Goal: Task Accomplishment & Management: Manage account settings

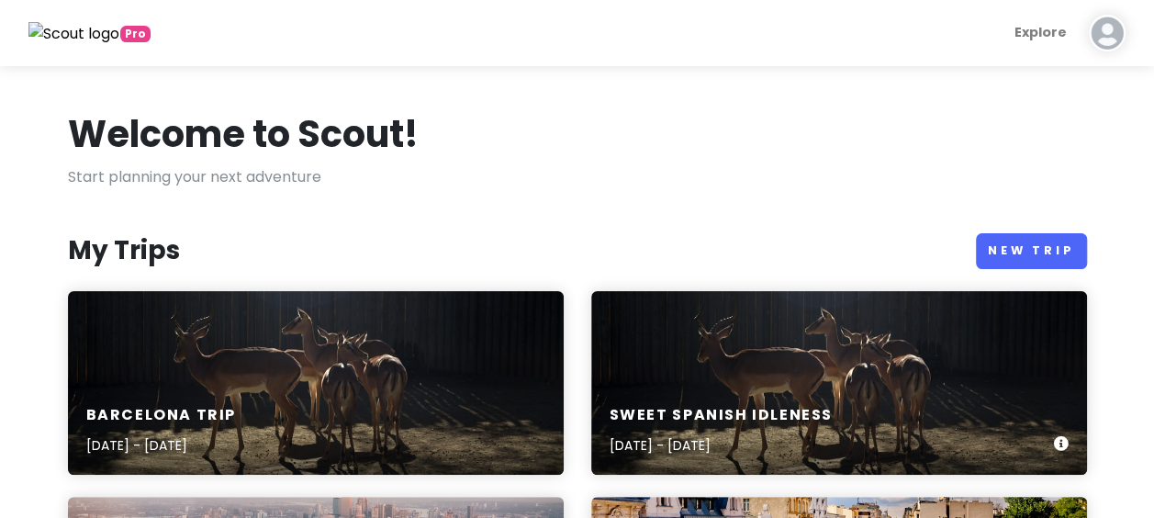
click at [781, 406] on h6 "Sweet spanish idleness" at bounding box center [720, 415] width 223 height 19
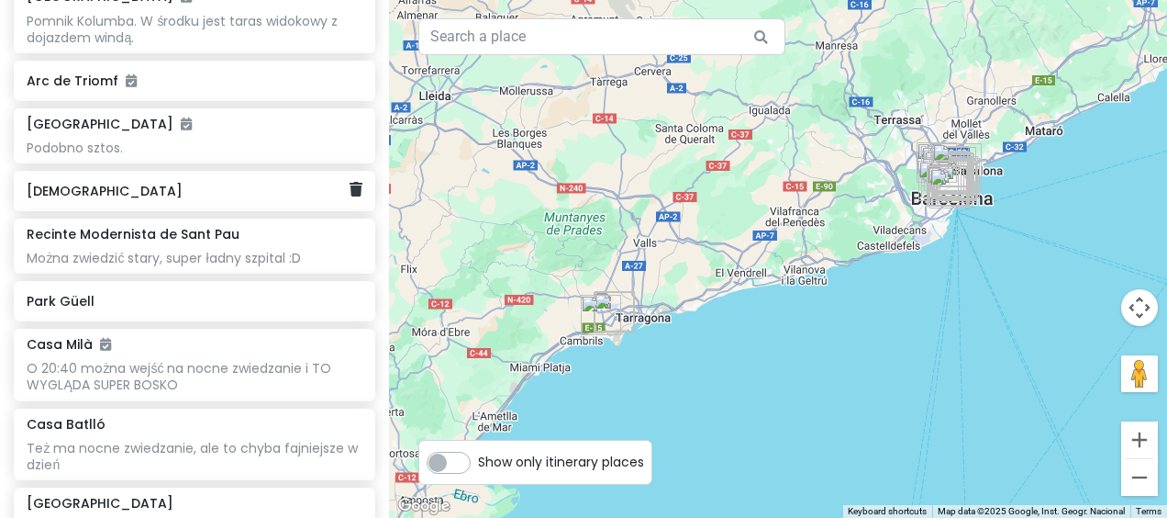
scroll to position [1009, 0]
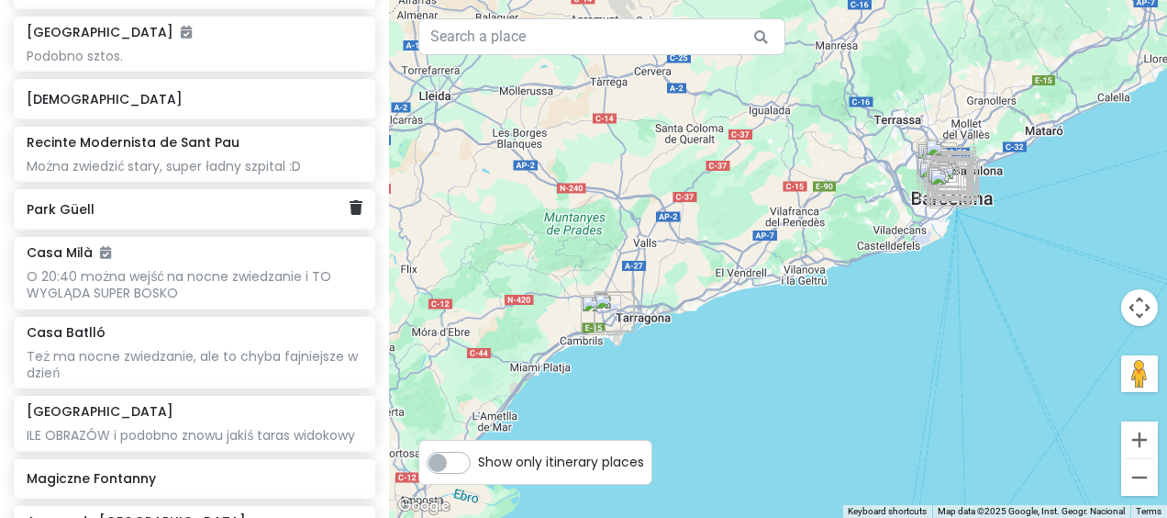
click at [148, 217] on div "Park Güell" at bounding box center [188, 209] width 322 height 26
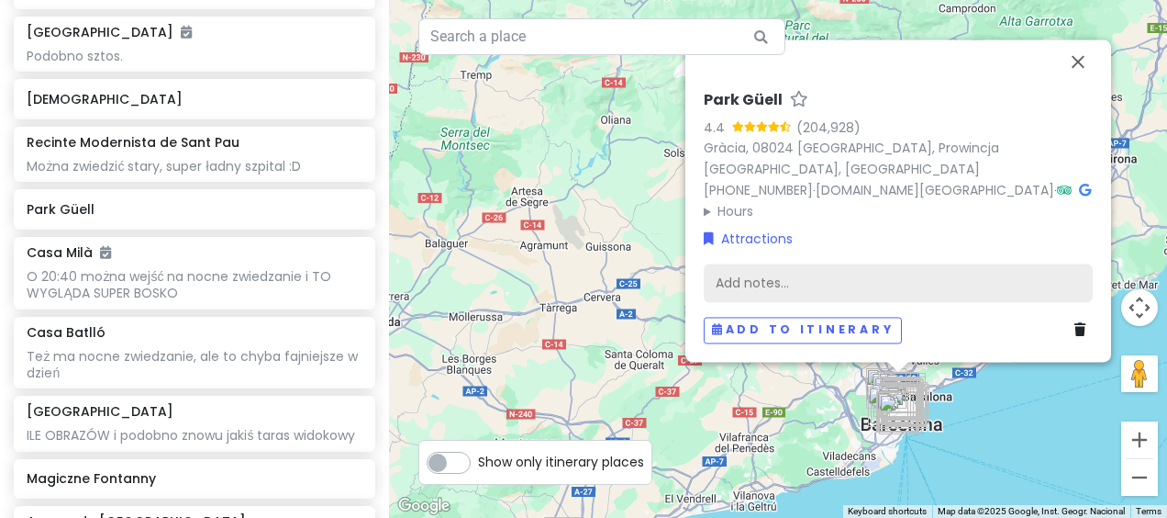
click at [898, 275] on div "Add notes..." at bounding box center [898, 283] width 389 height 39
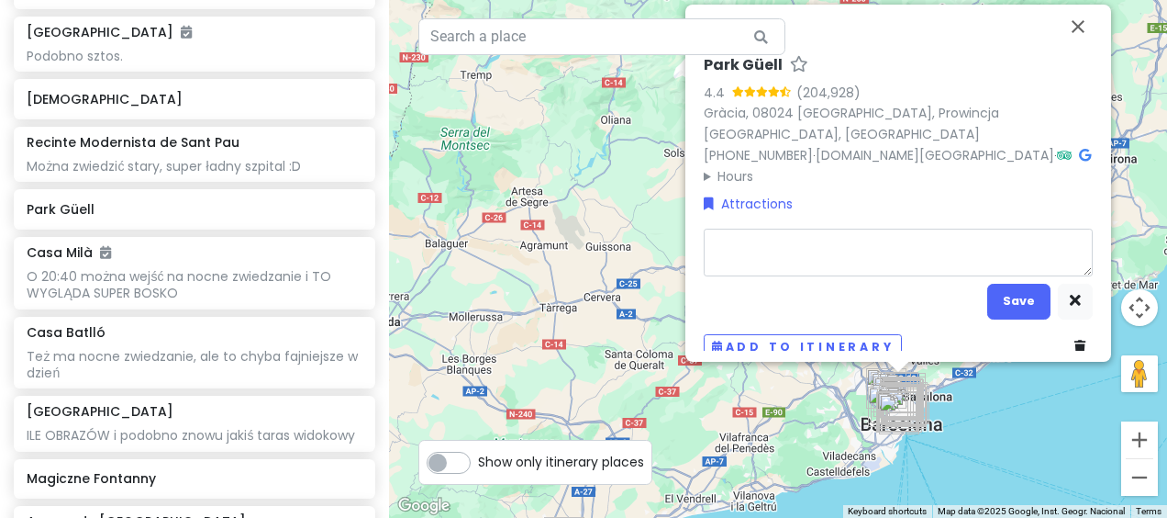
type textarea "x"
type textarea "I"
type textarea "x"
type textarea "Iś"
type textarea "x"
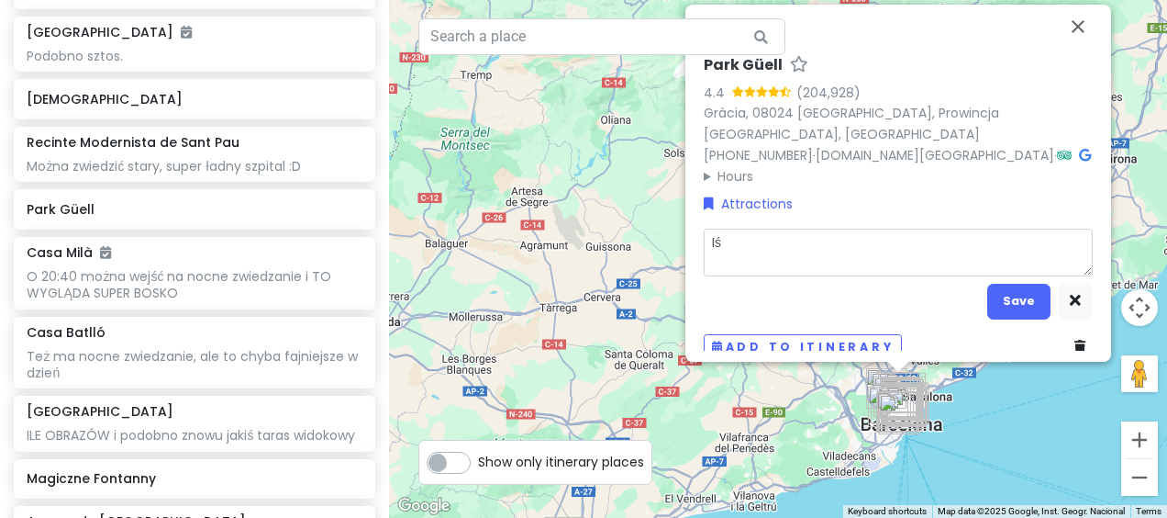
type textarea "Iść"
type textarea "x"
type textarea "Iść"
type textarea "x"
type textarea "Iść z"
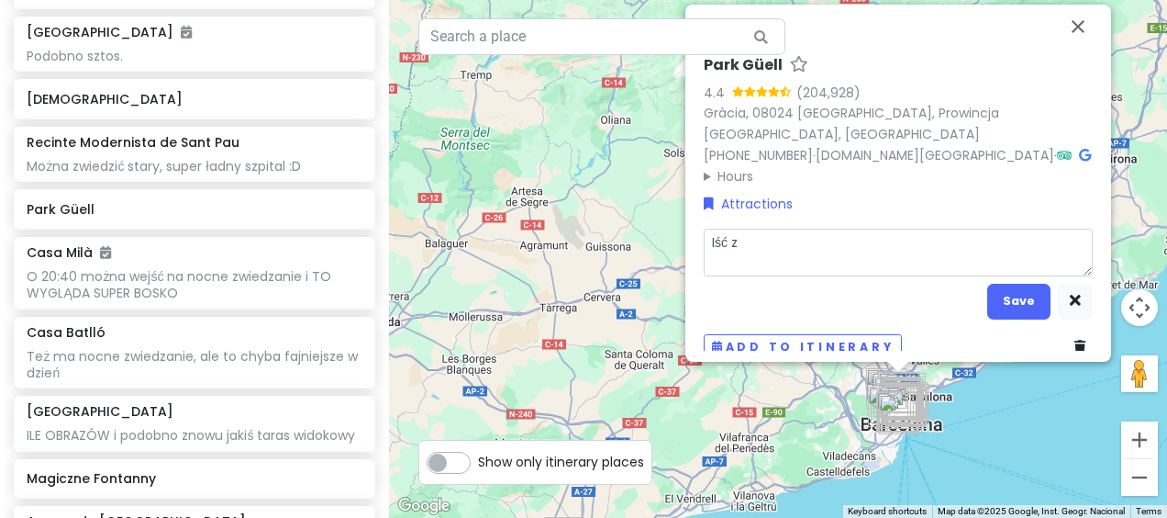
type textarea "x"
type textarea "Iść z"
type textarea "x"
type textarea "Iść z r"
type textarea "x"
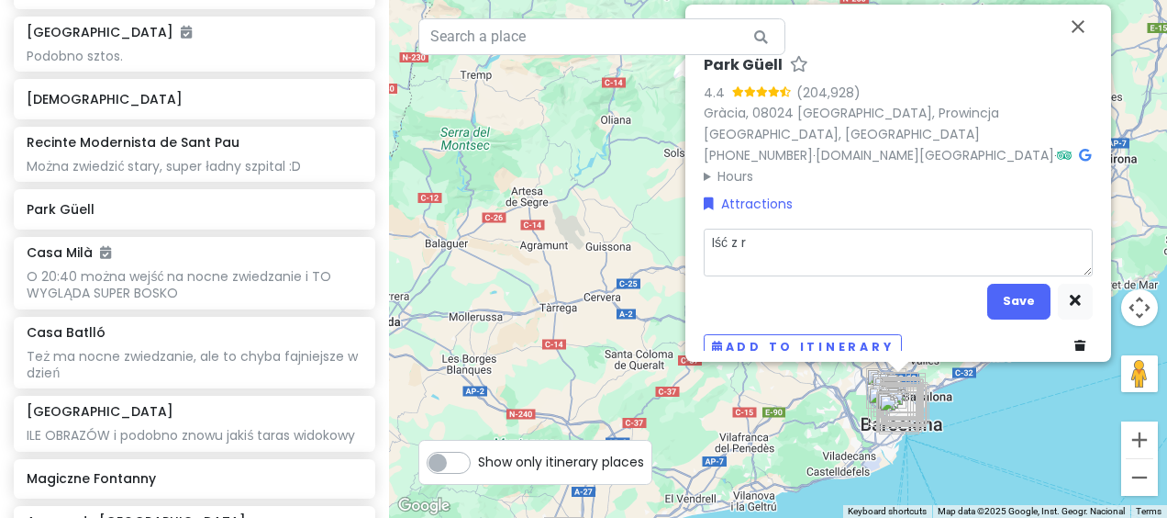
type textarea "Iść z ra"
type textarea "x"
type textarea "Iść z ran"
type textarea "x"
type textarea "Iść z rana"
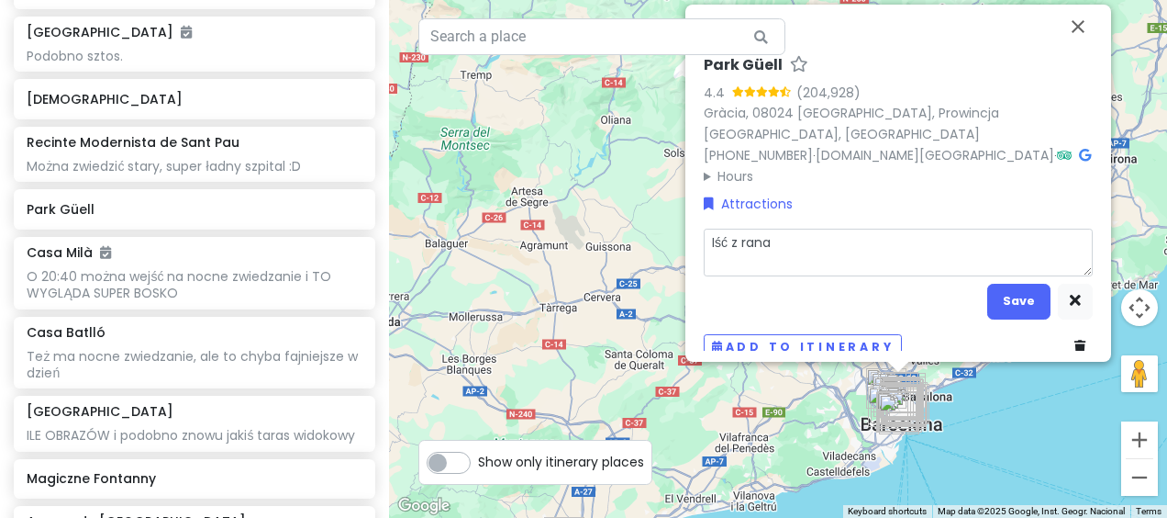
type textarea "x"
type textarea "Iść z rana,"
type textarea "x"
type textarea "Iść z rana,"
type textarea "x"
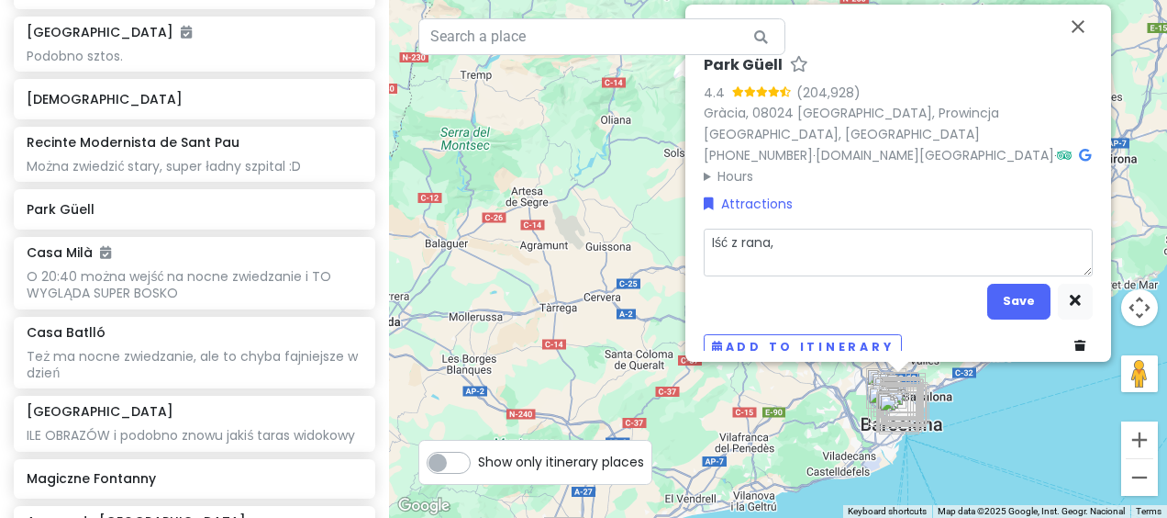
type textarea "Iść z rana, z"
type textarea "x"
type textarea "Iść z rana, za"
type textarea "x"
type textarea "Iść z rana, zab"
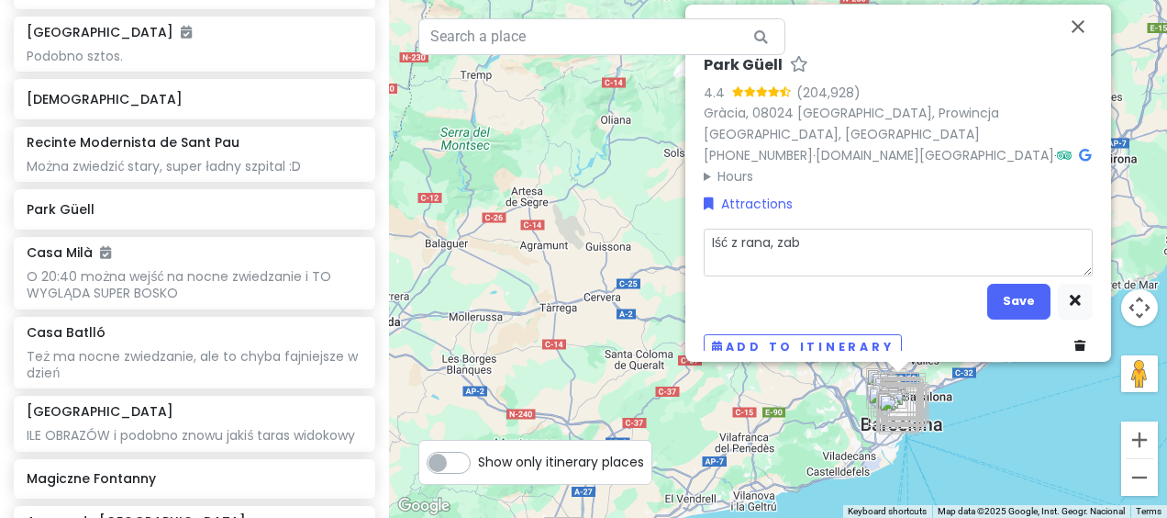
type textarea "x"
type textarea "Iść z rana, zabo"
type textarea "x"
type textarea "Iść z rana, zaboo"
type textarea "x"
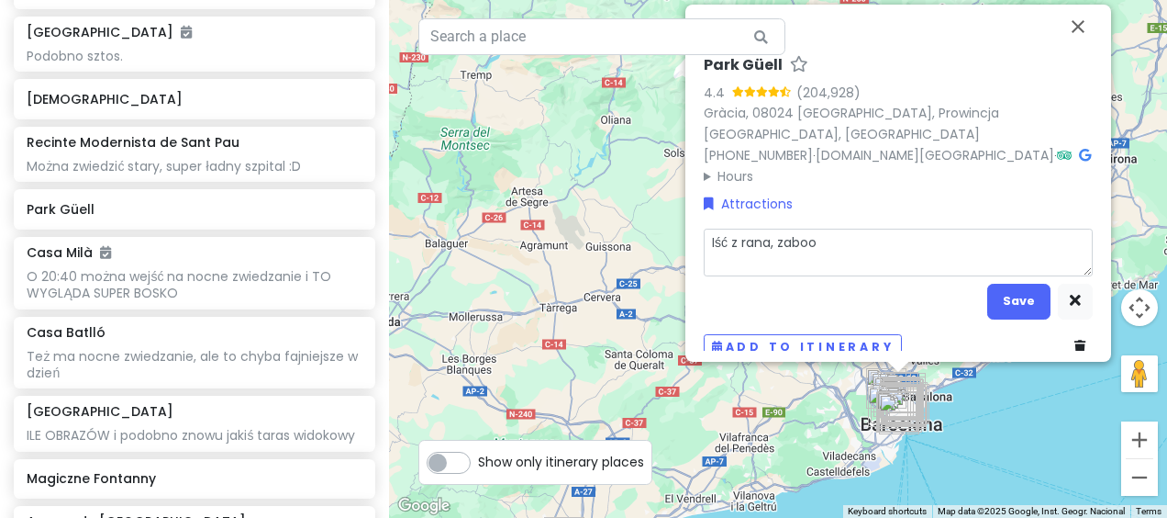
type textarea "Iść z rana, zabook"
type textarea "x"
type textarea "Iść z rana, zabooko"
type textarea "x"
type textarea "Iść z rana, zabookow"
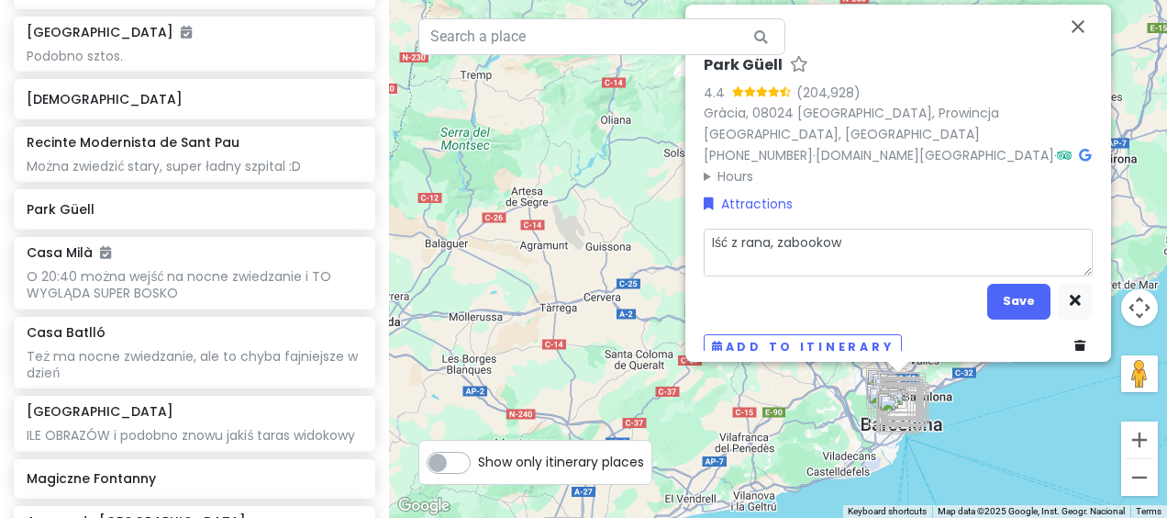
type textarea "x"
type textarea "Iść z rana, zabookowa"
type textarea "x"
type textarea "Iść z rana, zabookować"
type textarea "x"
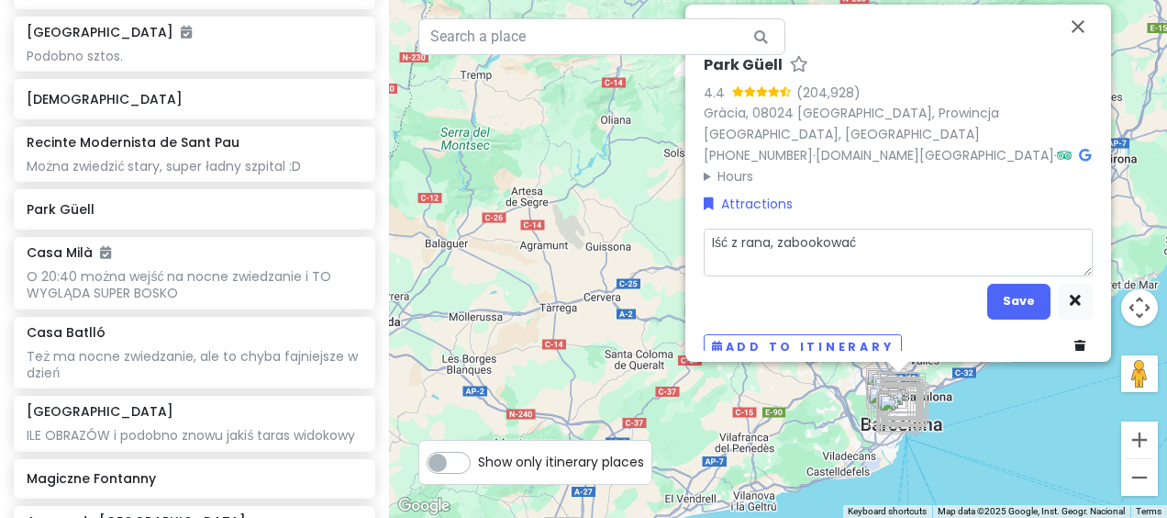
type textarea "Iść z rana, zabookować"
type textarea "x"
type textarea "Iść z rana, zabookować b"
type textarea "x"
type textarea "Iść z rana, zabookować bi"
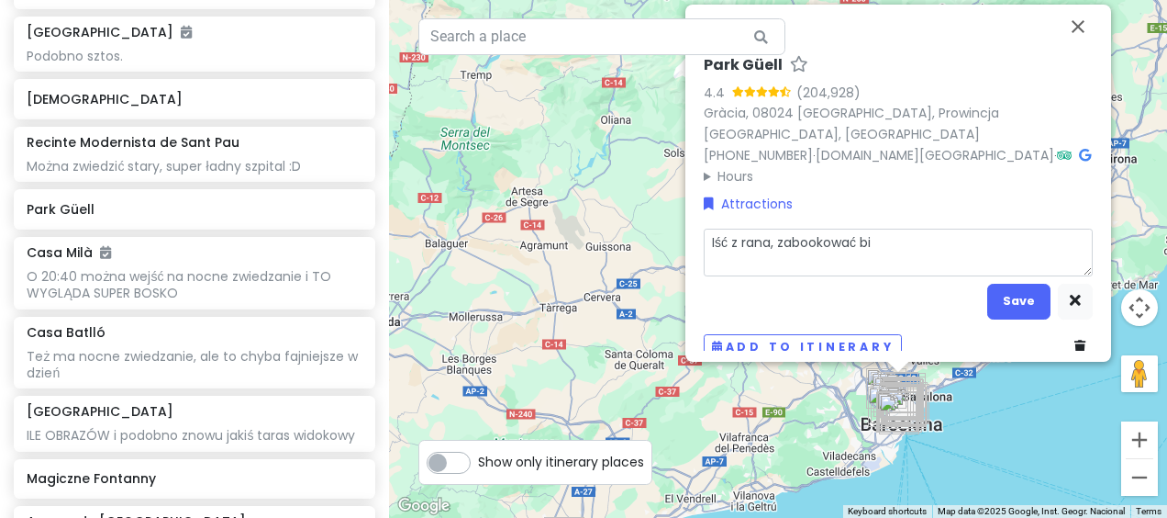
type textarea "x"
type textarea "Iść z rana, zabookować bil"
type textarea "x"
type textarea "Iść z rana, zabookować bile"
type textarea "x"
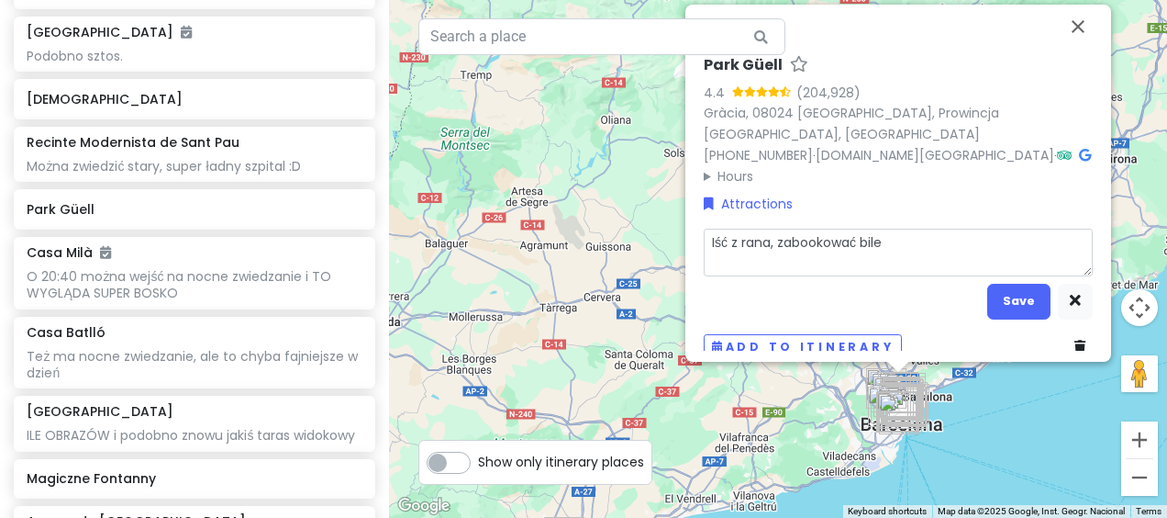
type textarea "Iść z rana, zabookować bilet"
type textarea "x"
type textarea "Iść z rana, zabookować bilet"
type textarea "x"
type textarea "Iść z rana, zabookować bilet z"
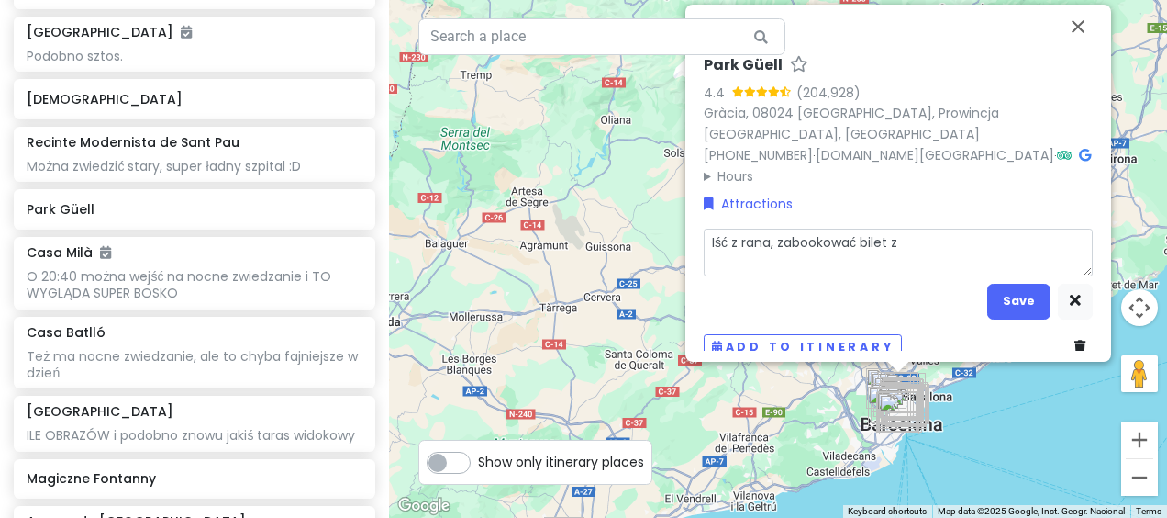
type textarea "x"
type textarea "Iść z rana, zabookować bilet z"
type textarea "x"
type textarea "Iść z rana, zabookować bilet z g"
type textarea "x"
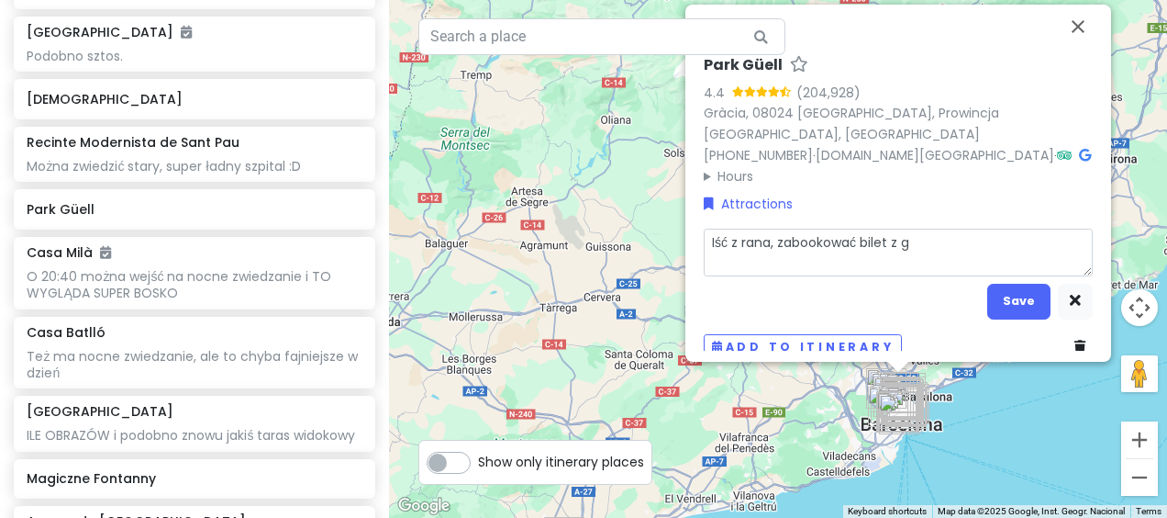
type textarea "Iść z rana, zabookować bilet z gó"
type textarea "x"
type textarea "Iść z rana, zabookować bilet z gór"
type textarea "x"
type textarea "Iść z rana, zabookować bilet z góry"
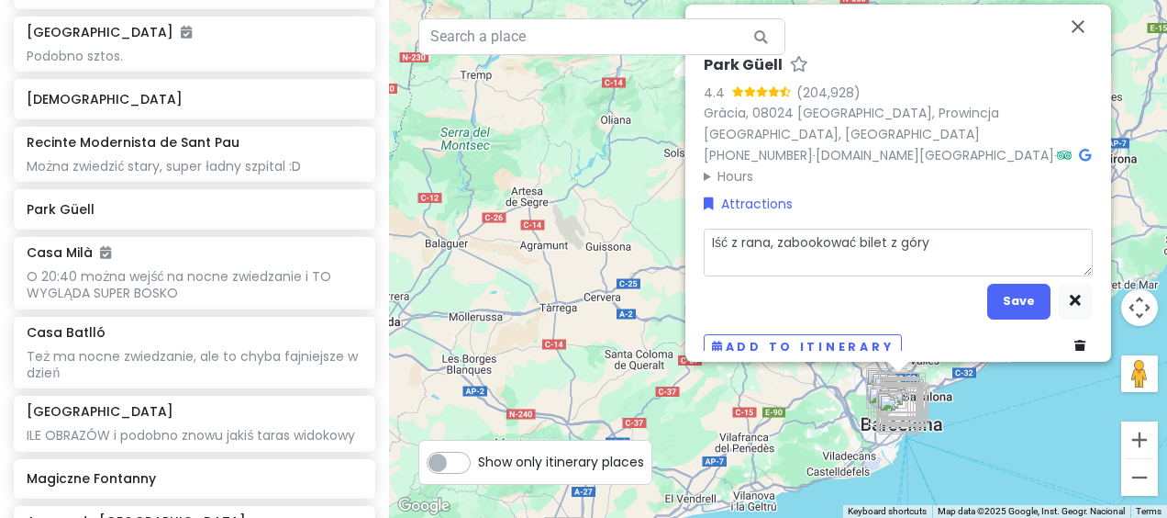
type textarea "x"
type textarea "Iść z rana, zabookować bilet z góry,"
type textarea "x"
type textarea "Iść z rana, zabookować bilet z góry,"
type textarea "x"
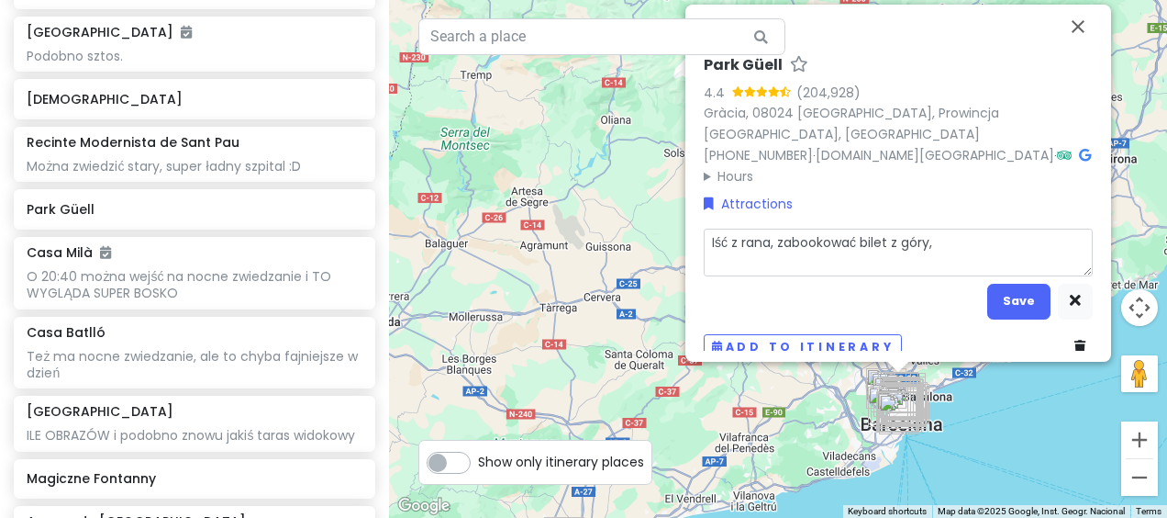
type textarea "Iść z rana, zabookować bilet z góry, z"
type textarea "x"
type textarea "Iść z rana, zabookować bilet z góry, zr"
type textarea "x"
type textarea "Iść z rana, zabookować bilet z góry, zro"
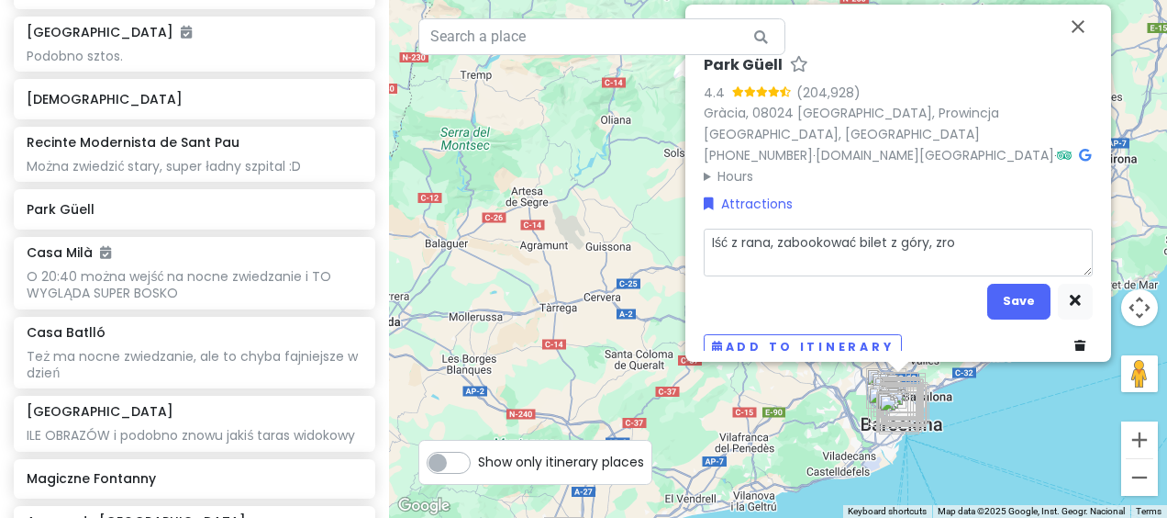
type textarea "x"
type textarea "Iść z rana, zabookować bilet z góry, zrob"
type textarea "x"
type textarea "Iść z rana, zabookować bilet z góry, zrobi"
type textarea "x"
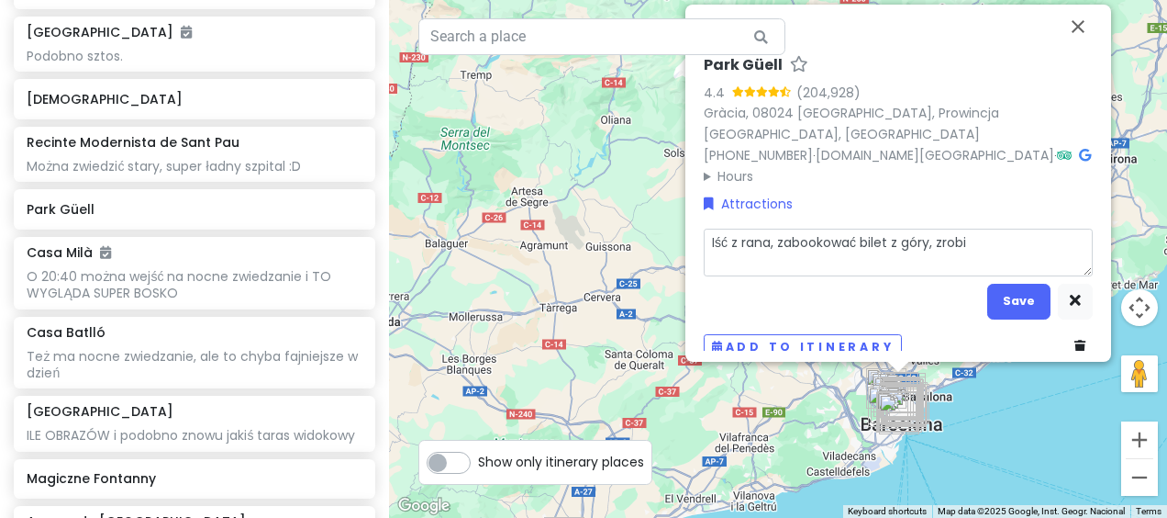
type textarea "Iść z rana, zabookować bilet z góry, zrobić"
type textarea "x"
type textarea "Iść z rana, zabookować bilet z góry, zrobić"
type textarea "x"
type textarea "Iść z rana, zabookować bilet z góry, zrobić p"
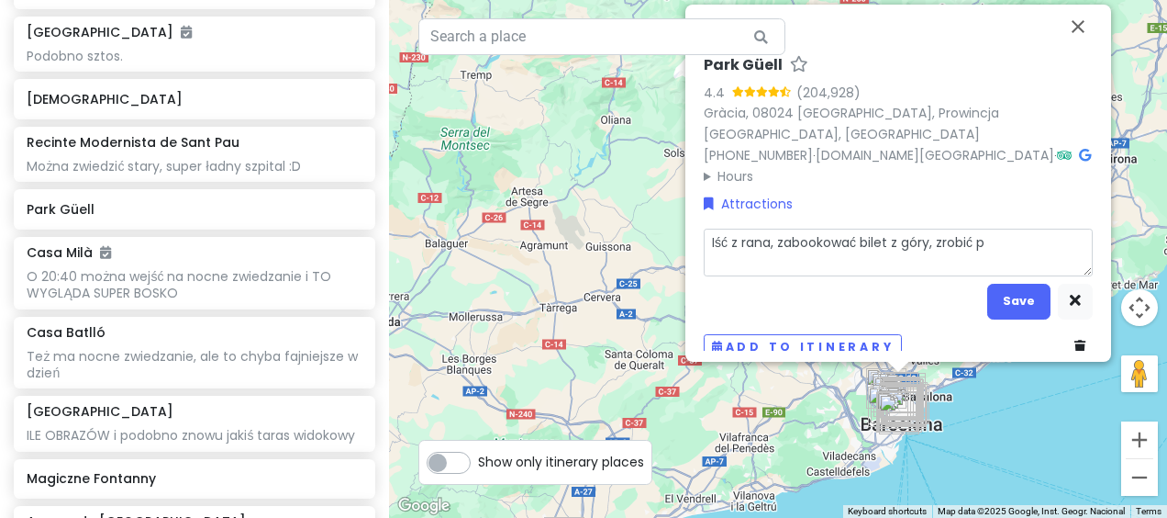
type textarea "x"
type textarea "Iść z rana, zabookować bilet z góry, zrobić pi"
type textarea "x"
type textarea "Iść z rana, zabookować bilet z góry, zrobić pik"
type textarea "x"
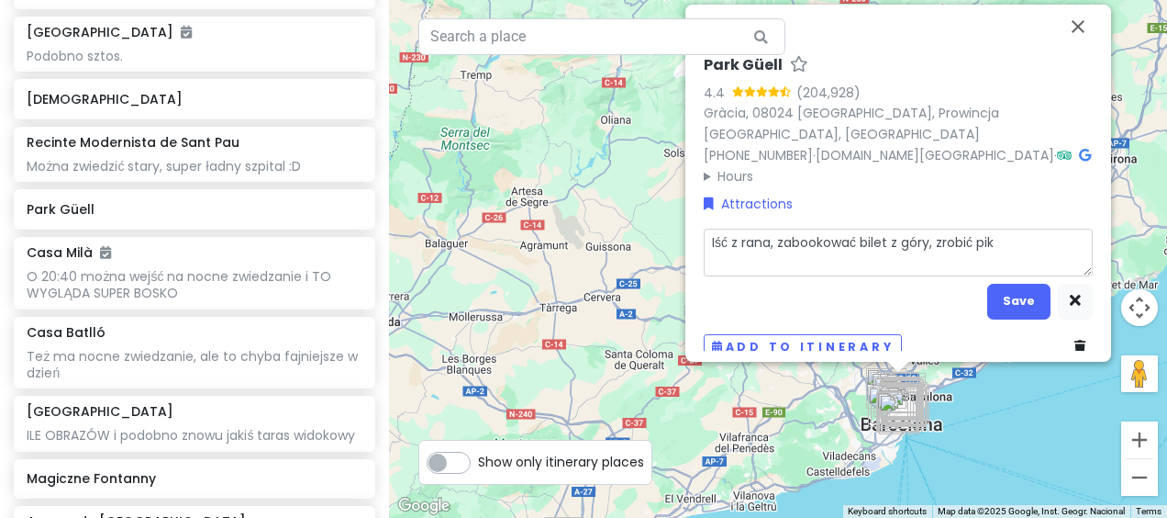
type textarea "Iść z rana, zabookować bilet z góry, zrobić pikn"
type textarea "x"
type textarea "Iść z rana, zabookować bilet z góry, zrobić pikni"
type textarea "x"
type textarea "Iść z rana, zabookować bilet z góry, zrobić piknik"
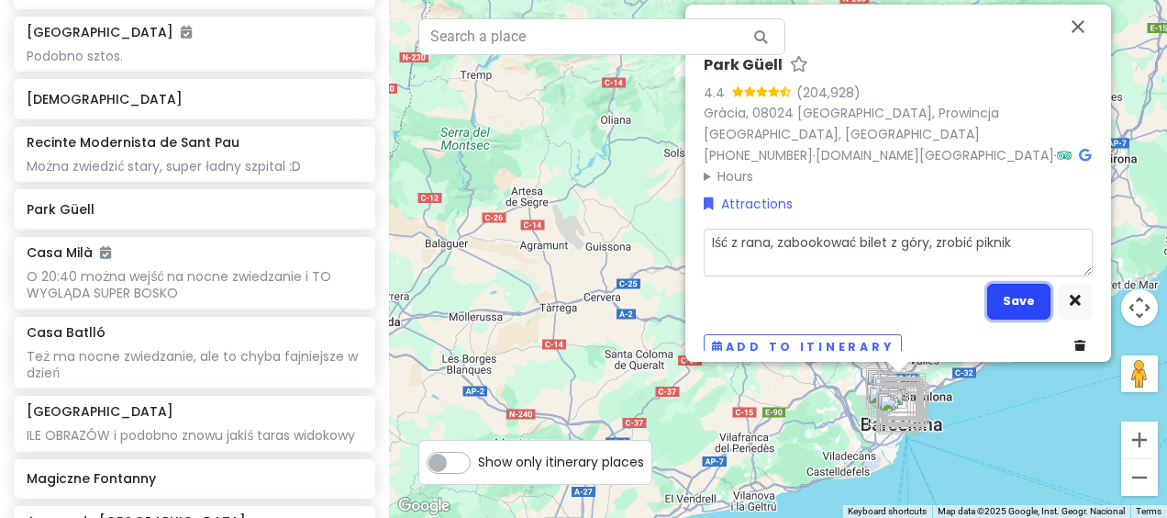
click at [1016, 287] on button "Save" at bounding box center [1018, 302] width 63 height 36
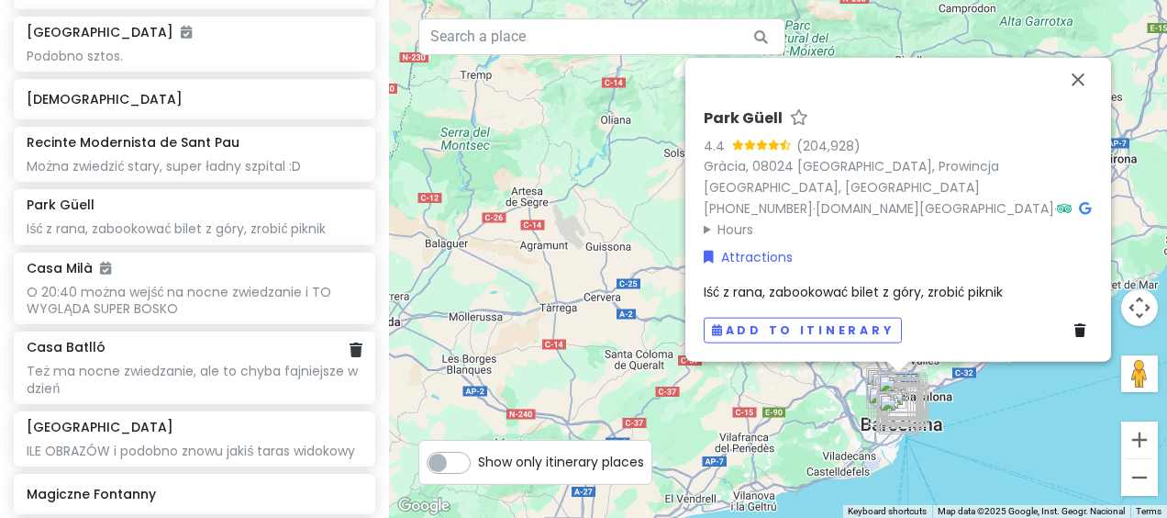
click at [225, 353] on div "Casa Batlló Też ma nocne zwiedzanie, ale to chyba fajniejsze w dzień" at bounding box center [194, 368] width 335 height 58
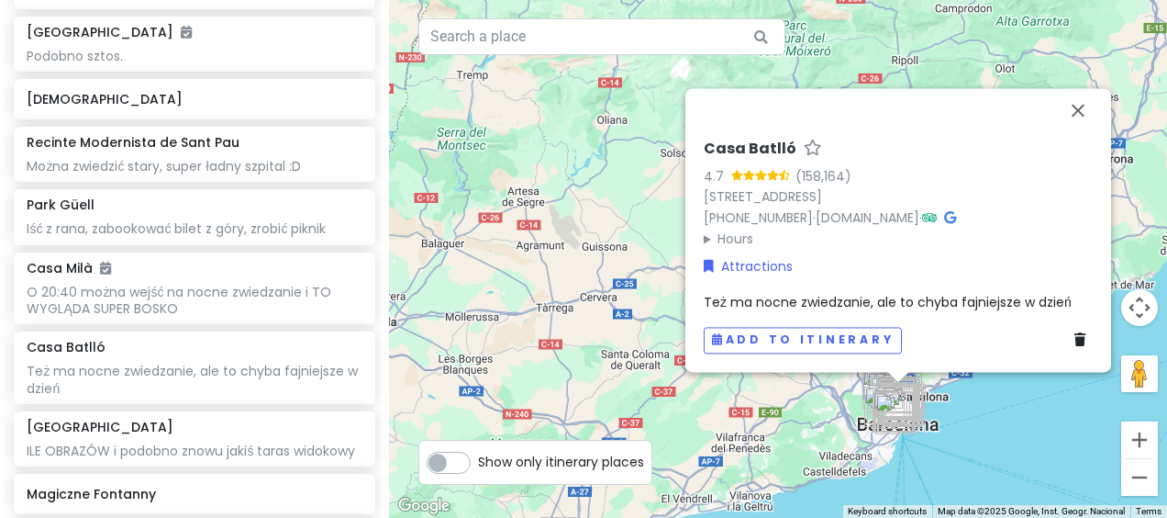
click at [1012, 301] on span "Też ma nocne zwiedzanie, ale to chyba fajniejsze w dzień" at bounding box center [888, 302] width 368 height 18
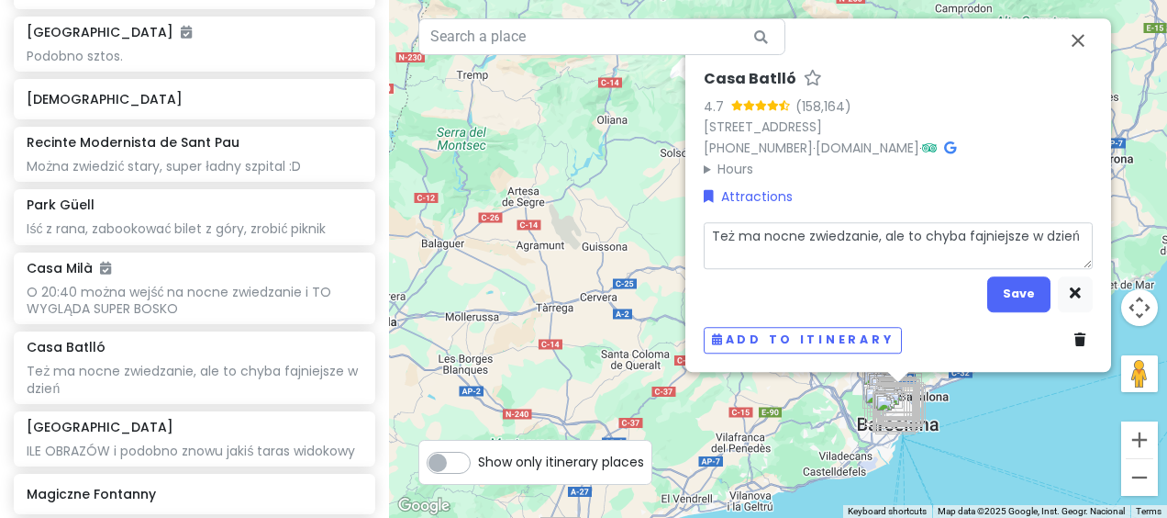
click at [1082, 229] on textarea "Też ma nocne zwiedzanie, ale to chyba fajniejsze w dzień" at bounding box center [898, 245] width 389 height 47
type textarea "x"
type textarea "Też ma nocne zwiedzanie, ale to chyba fajniejsze w dzień"
type textarea "x"
type textarea "Też ma nocne zwiedzanie, ale to chyba fajniejsze w dzień -"
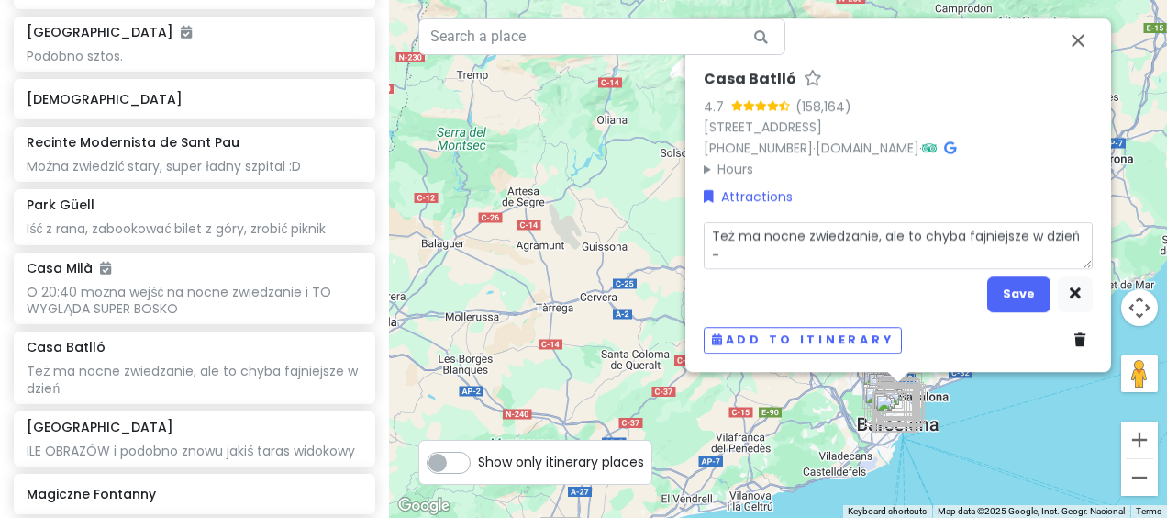
type textarea "x"
type textarea "Też ma nocne zwiedzanie, ale to chyba fajniejsze w dzień -"
type textarea "x"
type textarea "Też ma nocne zwiedzanie, ale to chyba fajniejsze w dzień - p"
type textarea "x"
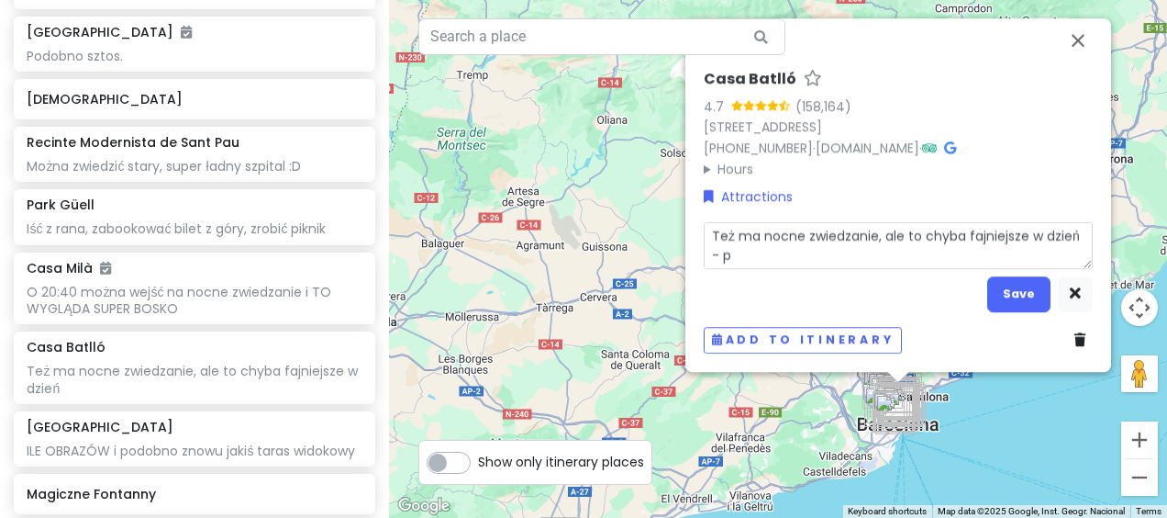
type textarea "Też ma nocne zwiedzanie, ale to chyba fajniejsze w dzień - po"
type textarea "x"
type textarea "Też ma nocne zwiedzanie, ale to chyba fajniejsze w dzień - pod"
type textarea "x"
type textarea "Też ma nocne zwiedzanie, ale to chyba fajniejsze w dzień - podo"
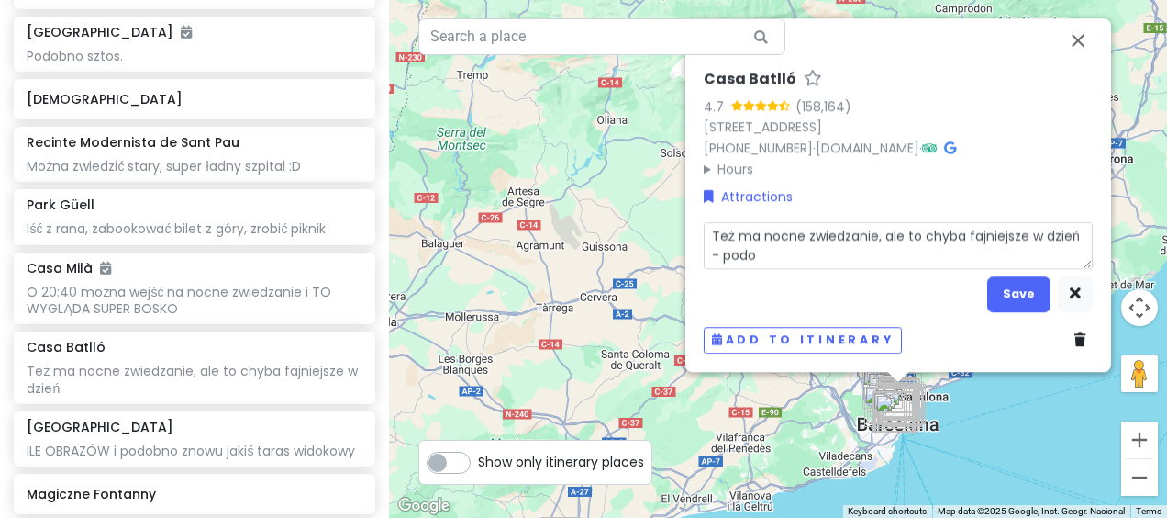
type textarea "x"
type textarea "Też ma nocne zwiedzanie, ale to chyba fajniejsze w dzień - podob"
type textarea "x"
type textarea "Też ma nocne zwiedzanie, ale to chyba fajniejsze w dzień - podobn"
type textarea "x"
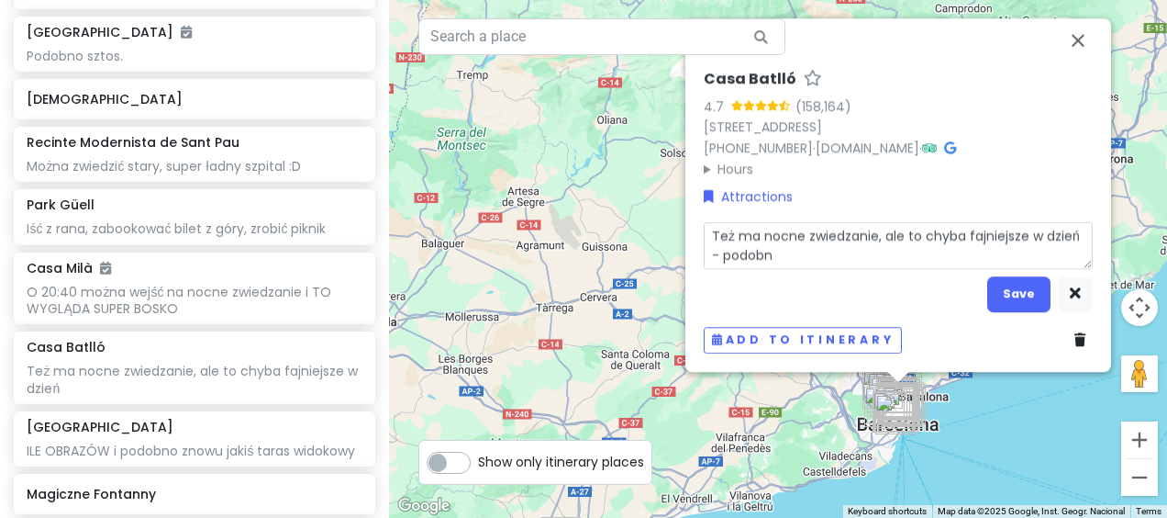
type textarea "Też ma nocne zwiedzanie, ale to chyba fajniejsze w dzień - podobno"
type textarea "x"
type textarea "Też ma nocne zwiedzanie, ale to chyba fajniejsze w dzień - podobno"
type textarea "x"
type textarea "Też ma nocne zwiedzanie, ale to chyba fajniejsze w dzień - podobno l"
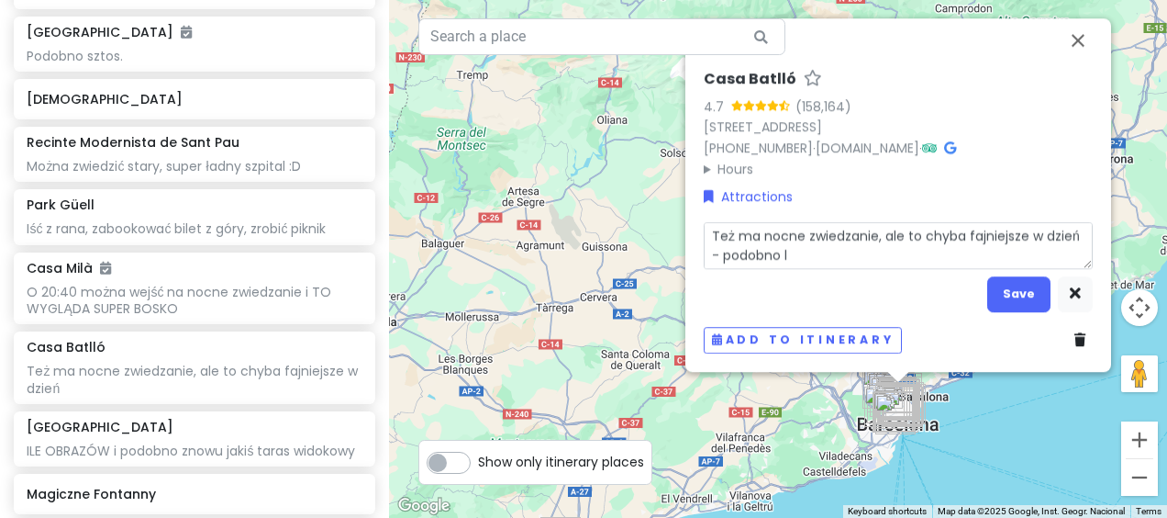
type textarea "x"
type textarea "Też ma nocne zwiedzanie, ale to chyba fajniejsze w dzień - podobno le"
type textarea "x"
type textarea "Też ma nocne zwiedzanie, ale to chyba fajniejsze w dzień - podobno lep"
type textarea "x"
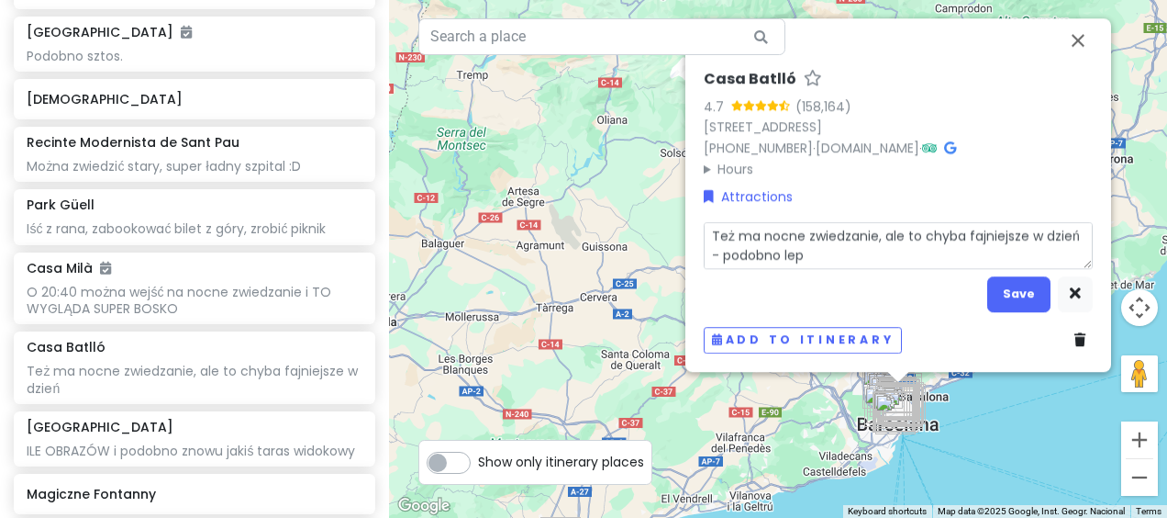
type textarea "Też ma nocne zwiedzanie, ale to chyba fajniejsze w dzień - podobno lepi"
type textarea "x"
type textarea "Też ma nocne zwiedzanie, ale to chyba fajniejsze w dzień - podobno lepie"
type textarea "x"
type textarea "Też ma nocne zwiedzanie, ale to chyba fajniejsze w dzień - podobno lepiej"
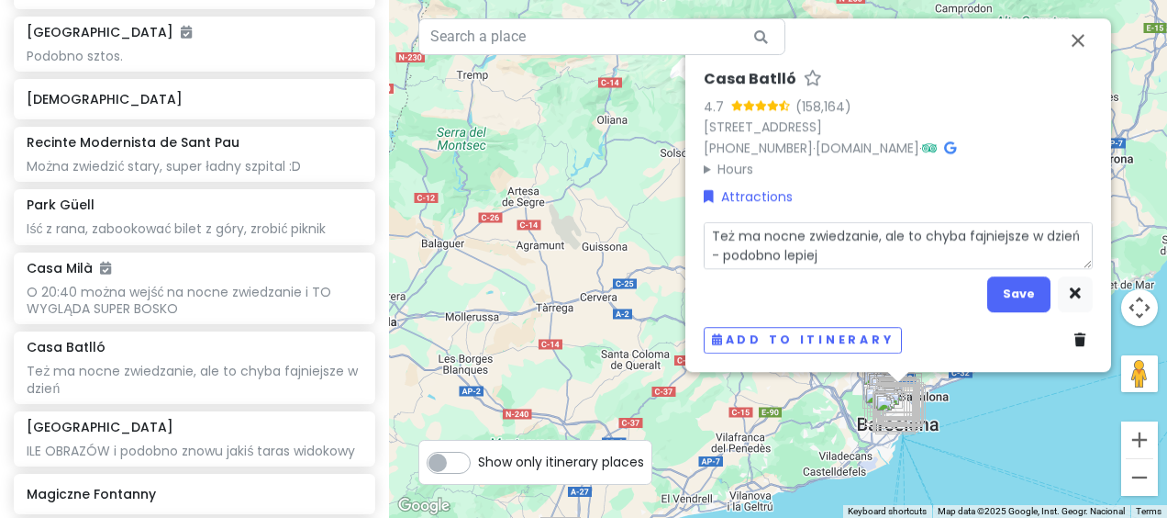
type textarea "x"
type textarea "Też ma nocne zwiedzanie, ale to chyba fajniejsze w dzień - podobno lepiej"
type textarea "x"
type textarea "Też ma nocne zwiedzanie, ale to chyba fajniejsze w dzień - podobno lepiej w"
type textarea "x"
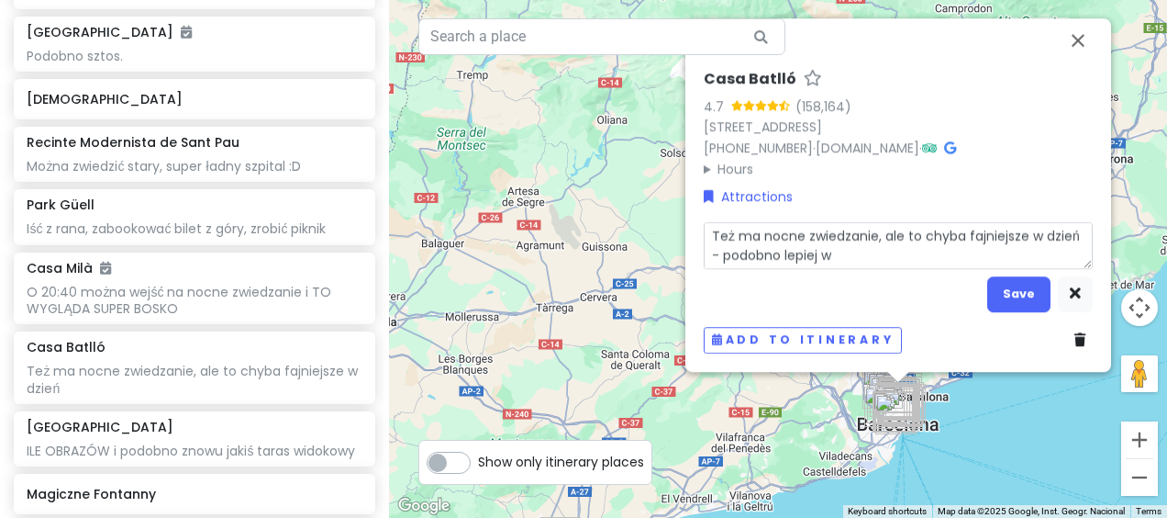
type textarea "Też ma nocne zwiedzanie, ale to chyba fajniejsze w dzień - podobno lepiej wc"
type textarea "x"
type textarea "Też ma nocne zwiedzanie, ale to chyba fajniejsze w dzień - podobno lepiej wcz"
type textarea "x"
type textarea "Też ma nocne zwiedzanie, ale to chyba fajniejsze w dzień - podobno lepiej wcze"
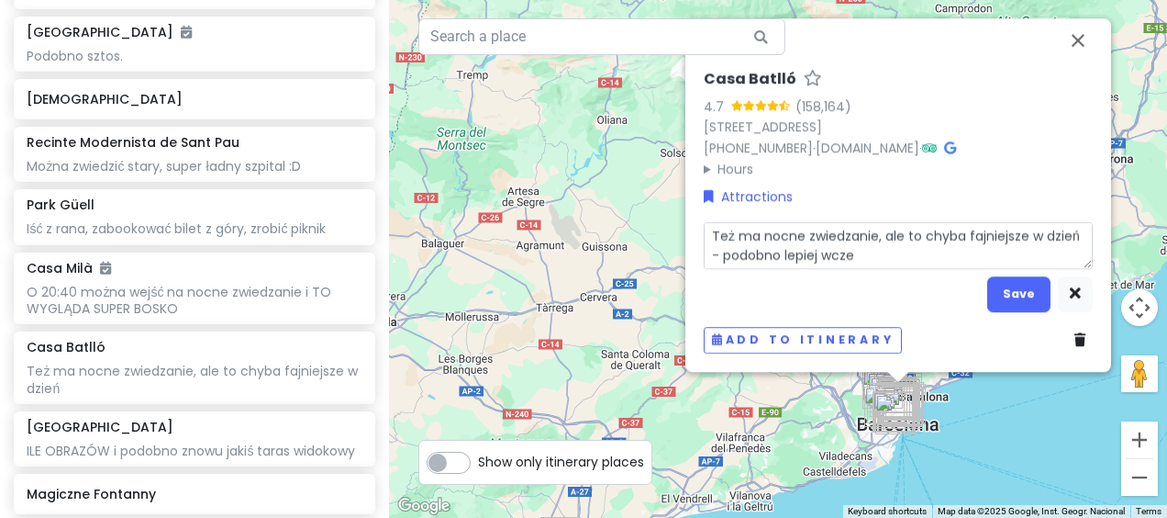
type textarea "x"
type textarea "Też ma nocne zwiedzanie, ale to chyba fajniejsze w dzień - podobno lepiej wczes"
type textarea "x"
type textarea "Też ma nocne zwiedzanie, ale to chyba fajniejsze w dzień - podobno lepiej wczesn"
type textarea "x"
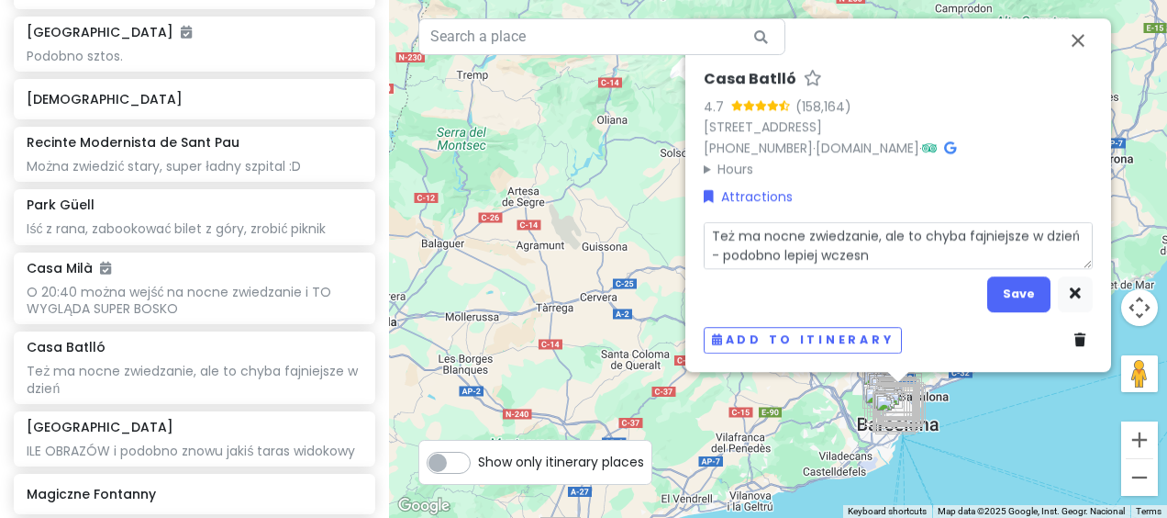
type textarea "Też ma nocne zwiedzanie, ale to chyba fajniejsze w dzień - podobno lepiej wczes…"
type textarea "x"
type textarea "Też ma nocne zwiedzanie, ale to chyba fajniejsze w dzień - podobno lepiej wczes…"
type textarea "x"
type textarea "Też ma nocne zwiedzanie, ale to chyba fajniejsze w dzień - podobno lepiej wczes…"
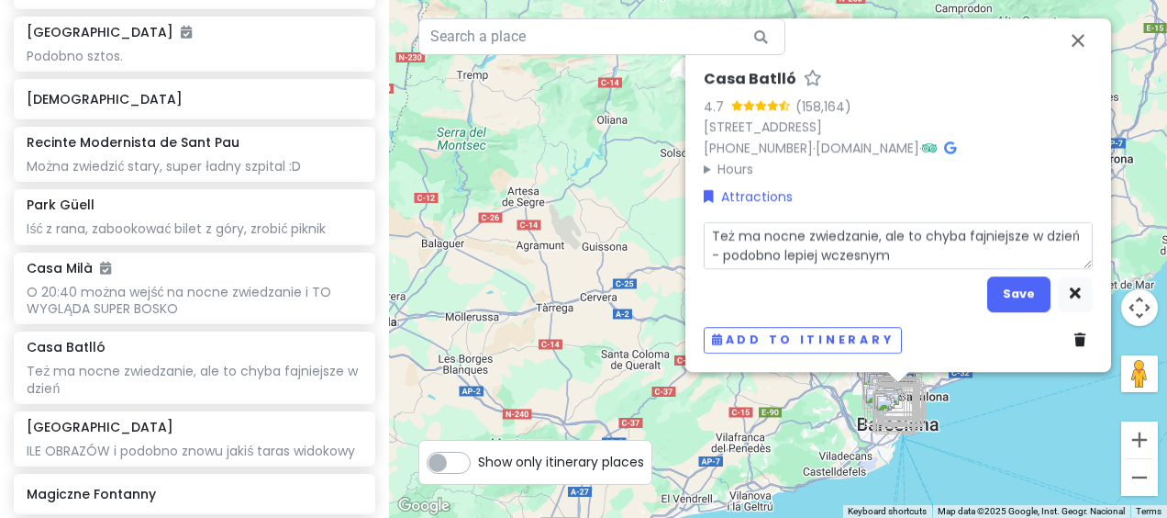
type textarea "x"
type textarea "Też ma nocne zwiedzanie, ale to chyba fajniejsze w dzień - podobno lepiej wczes…"
type textarea "x"
type textarea "Też ma nocne zwiedzanie, ale to chyba fajniejsze w dzień - podobno lepiej wczes…"
type textarea "x"
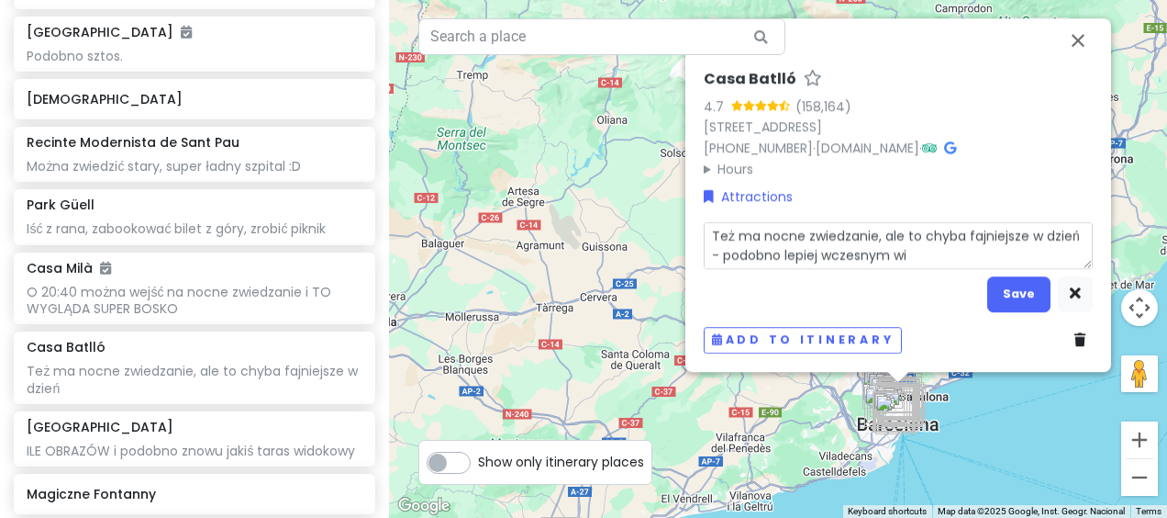
type textarea "Też ma nocne zwiedzanie, ale to chyba fajniejsze w dzień - podobno lepiej wczes…"
type textarea "x"
type textarea "Też ma nocne zwiedzanie, ale to chyba fajniejsze w dzień - podobno lepiej wczes…"
type textarea "x"
type textarea "Też ma nocne zwiedzanie, ale to chyba fajniejsze w dzień - podobno lepiej wczes…"
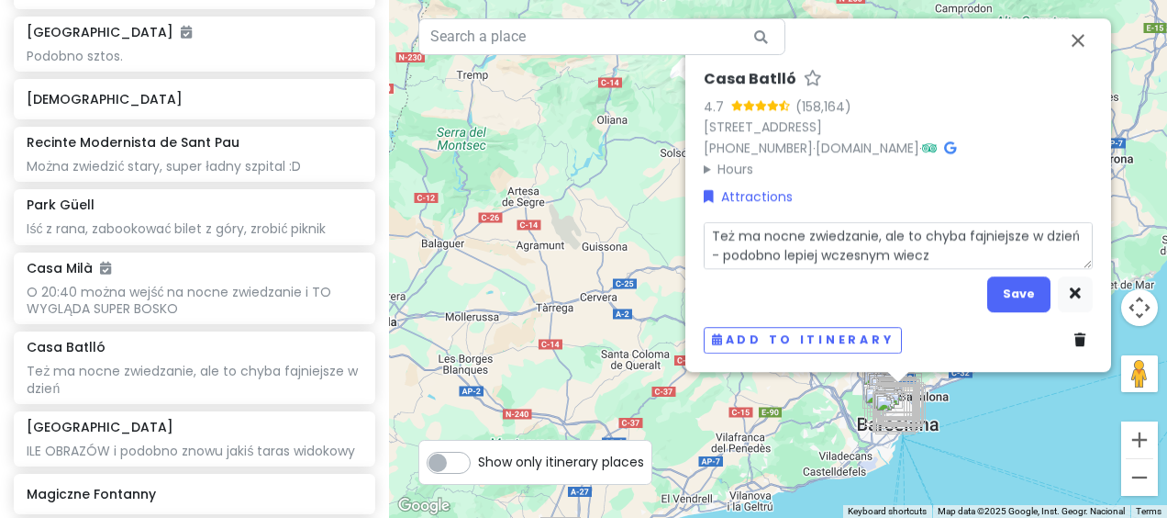
type textarea "x"
type textarea "Też ma nocne zwiedzanie, ale to chyba fajniejsze w dzień - podobno lepiej wczes…"
type textarea "x"
type textarea "Też ma nocne zwiedzanie, ale to chyba fajniejsze w dzień - podobno lepiej wczes…"
type textarea "x"
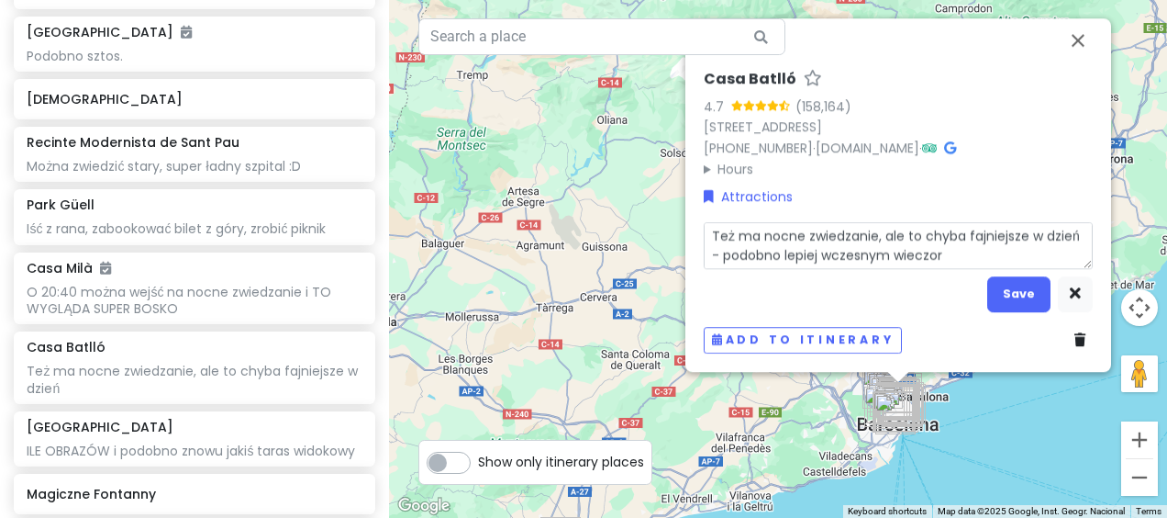
type textarea "Też ma nocne zwiedzanie, ale to chyba fajniejsze w dzień - podobno lepiej wczes…"
type textarea "x"
type textarea "Też ma nocne zwiedzanie, ale to chyba fajniejsze w dzień - podobno lepiej wczes…"
type textarea "x"
type textarea "Też ma nocne zwiedzanie, ale to chyba fajniejsze w dzień - podobno lepiej wczes…"
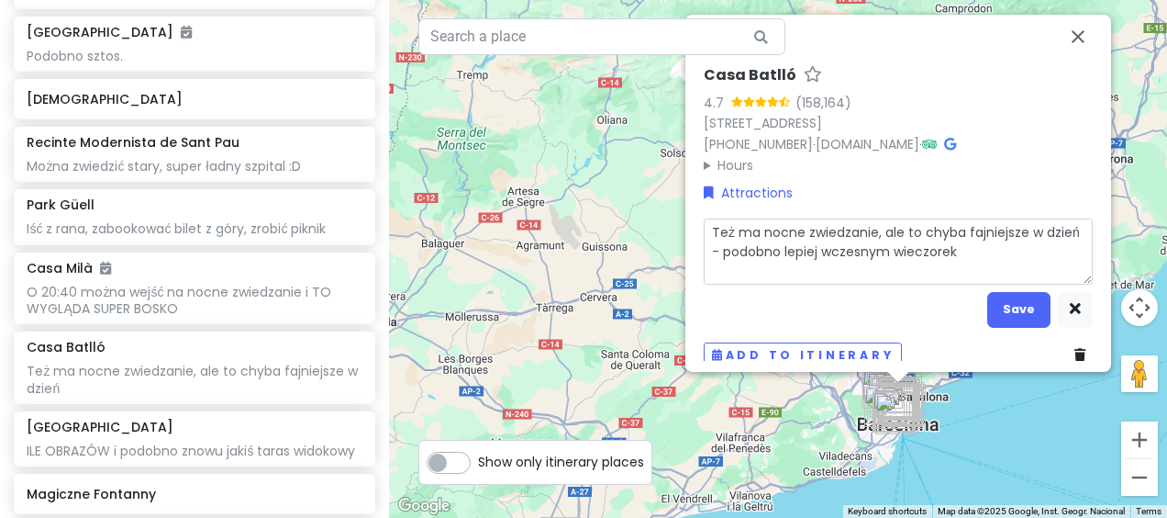
type textarea "x"
type textarea "Też ma nocne zwiedzanie, ale to chyba fajniejsze w dzień - podobno lepiej wczes…"
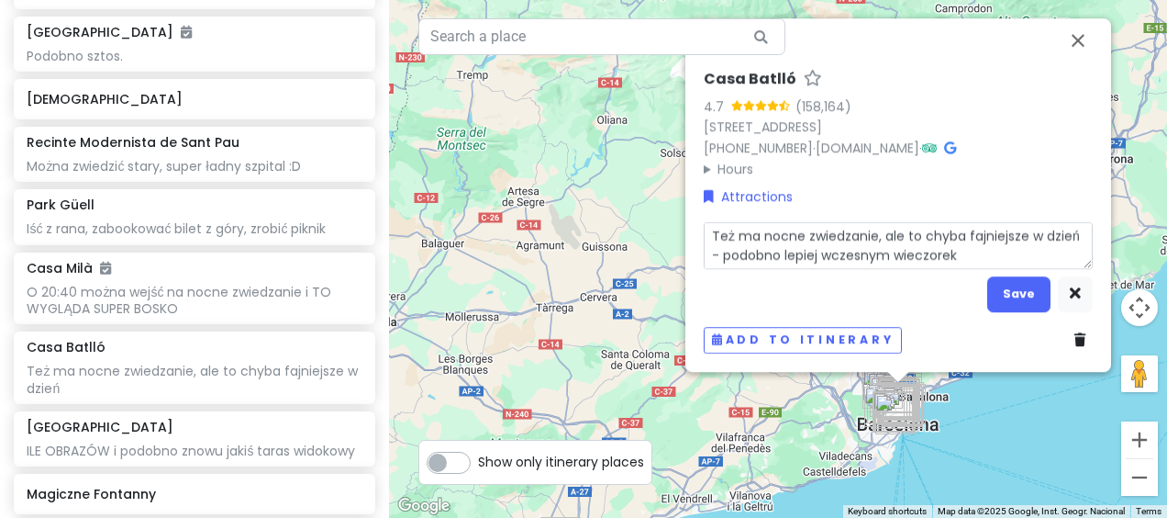
type textarea "x"
type textarea "Też ma nocne zwiedzanie, ale to chyba fajniejsze w dzień - podobno lepiej wczes…"
type textarea "x"
type textarea "Też ma nocne zwiedzanie, ale to chyba fajniejsze w dzień - podobno lepiej wczes…"
click at [1024, 304] on button "Save" at bounding box center [1018, 294] width 63 height 36
